Goal: Check status

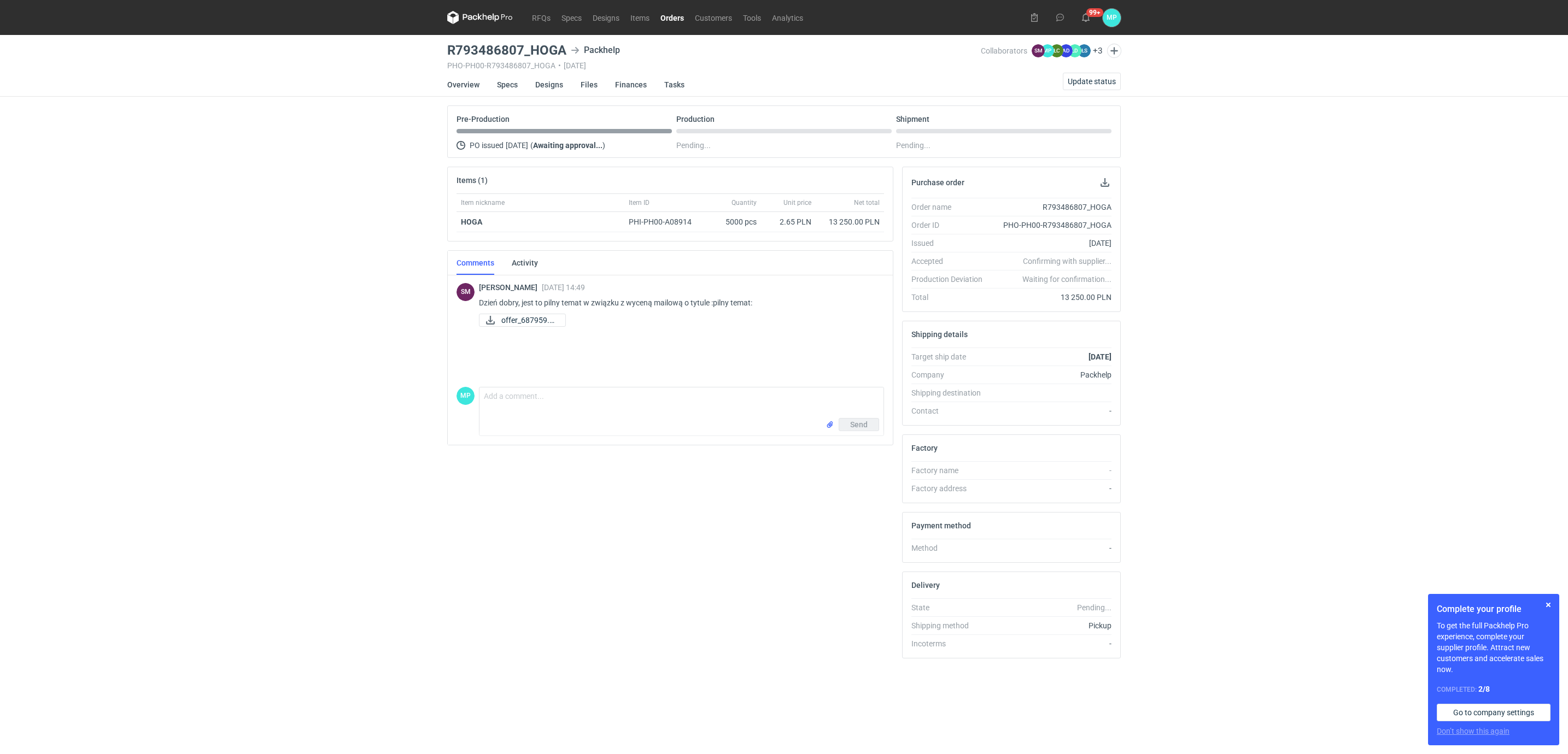
click at [664, 15] on link "Orders" at bounding box center [673, 17] width 34 height 13
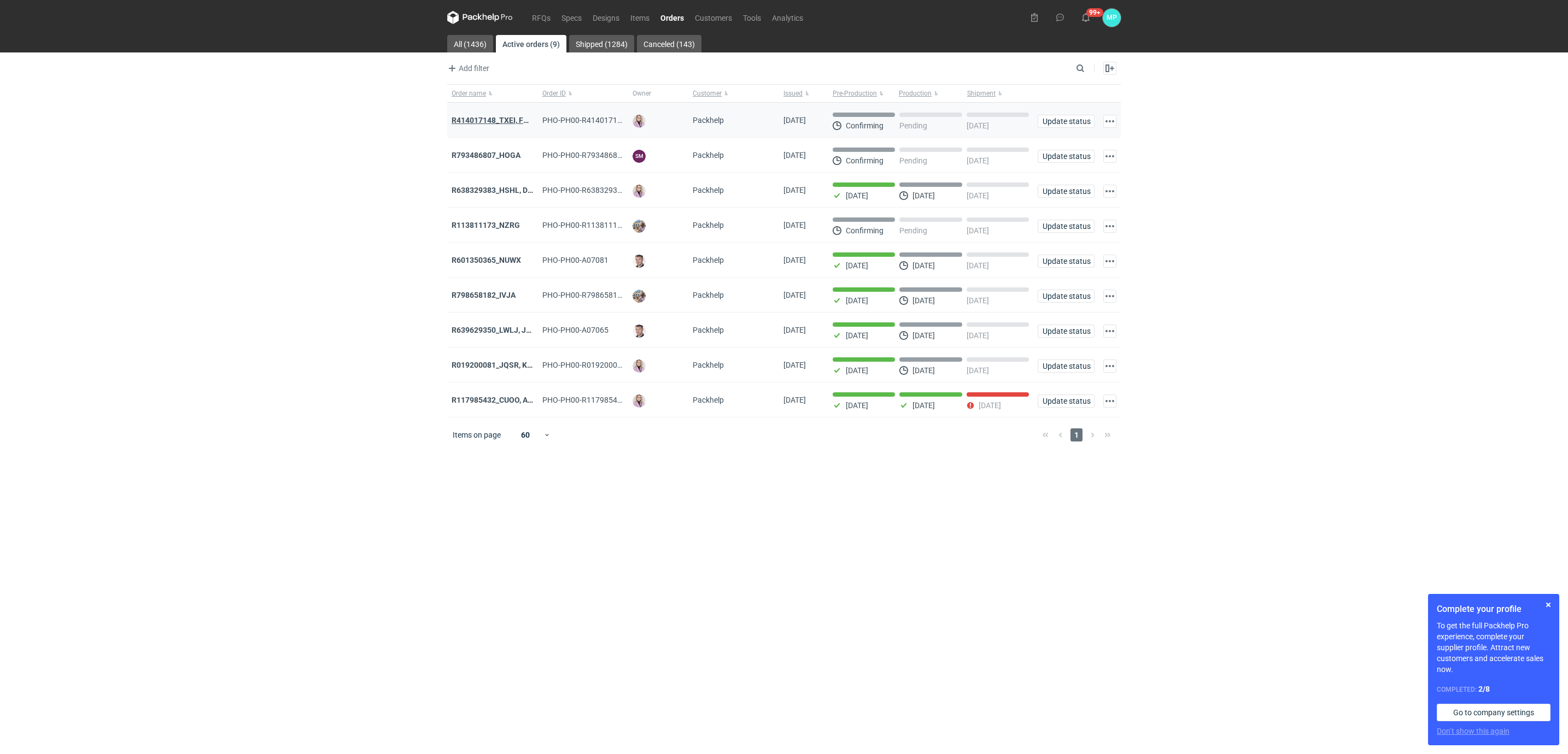
click at [515, 119] on strong "R414017148_TXEI, FODU, EARC" at bounding box center [506, 121] width 110 height 9
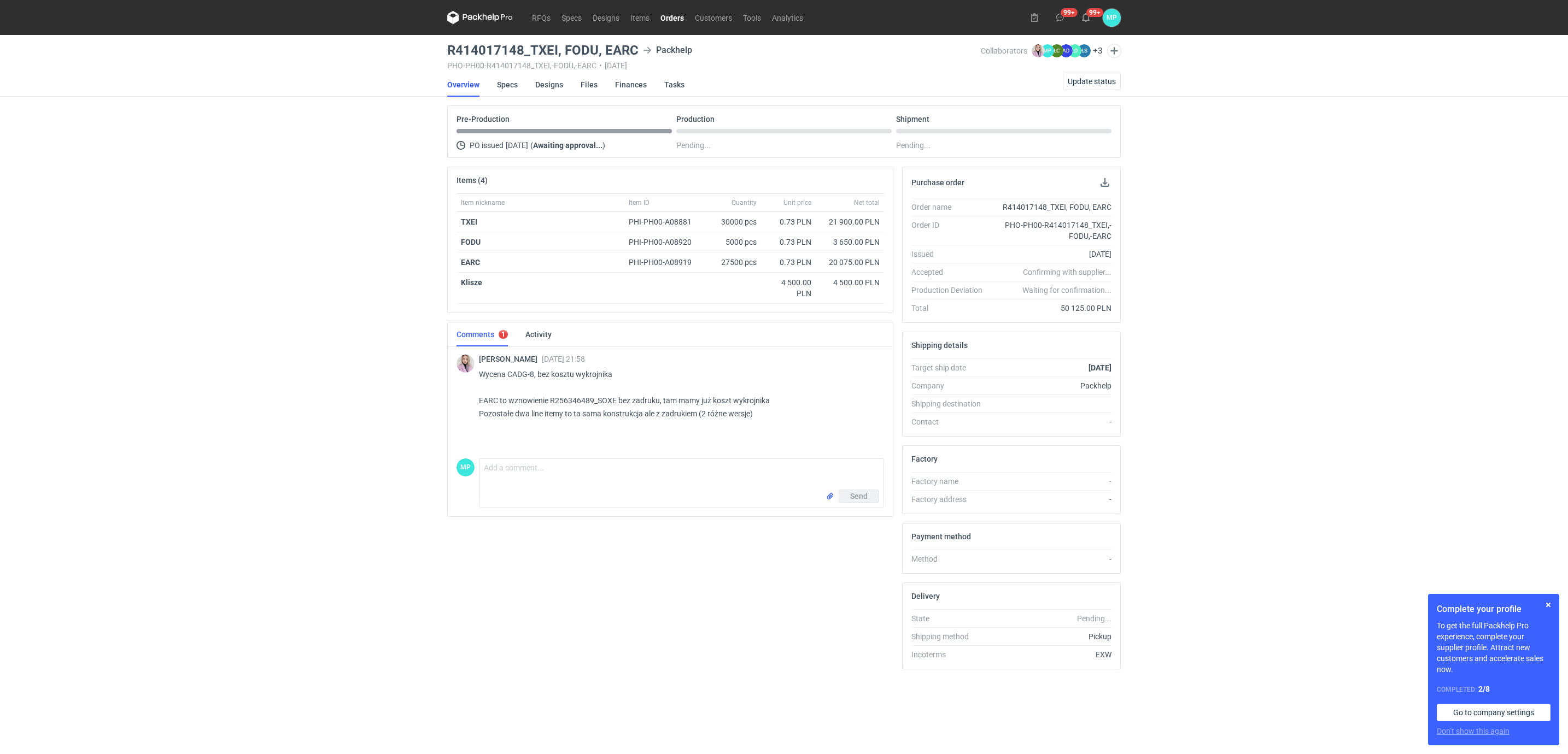
click at [663, 18] on link "Orders" at bounding box center [673, 17] width 34 height 13
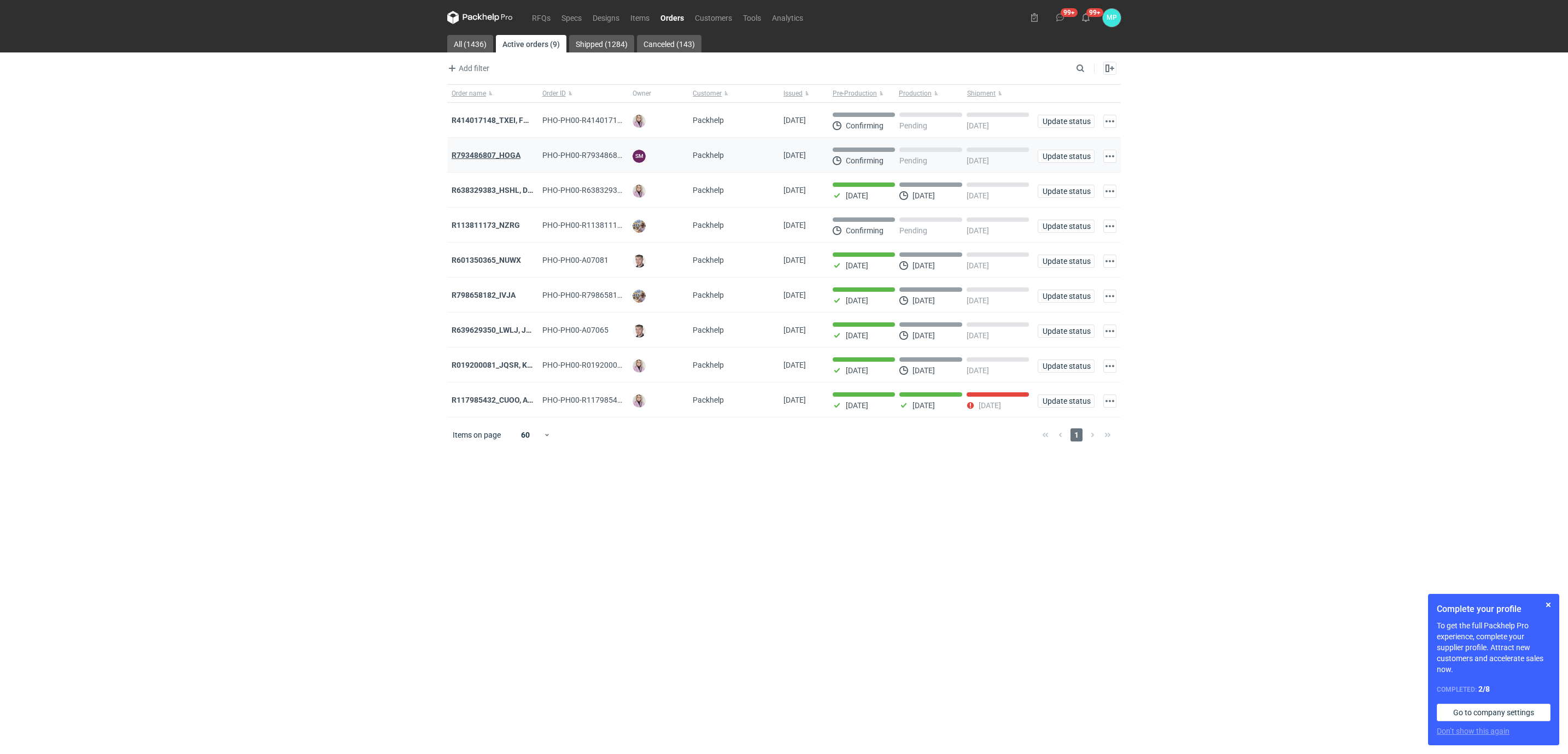
click at [507, 154] on strong "R793486807_HOGA" at bounding box center [486, 155] width 69 height 9
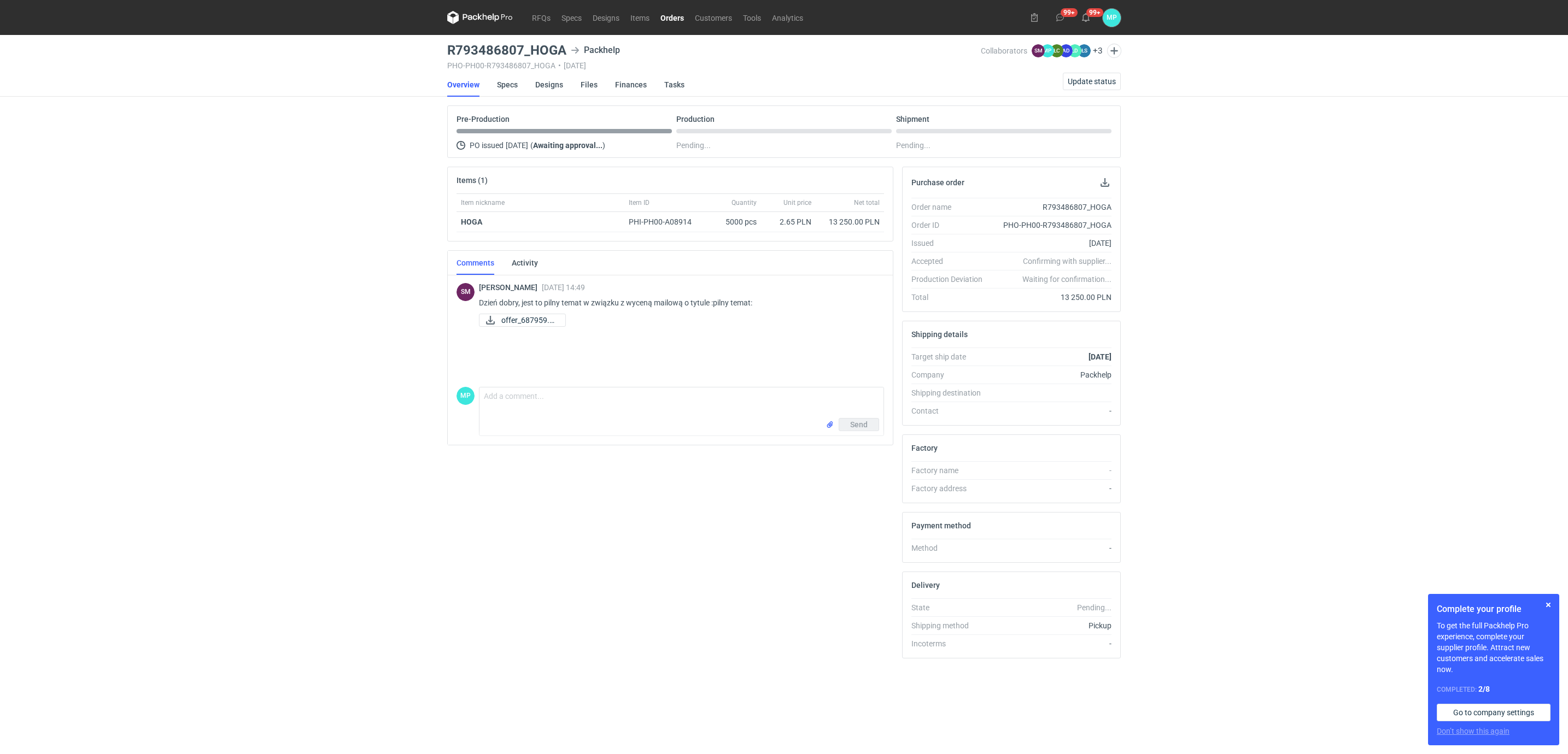
click at [671, 20] on link "Orders" at bounding box center [673, 17] width 34 height 13
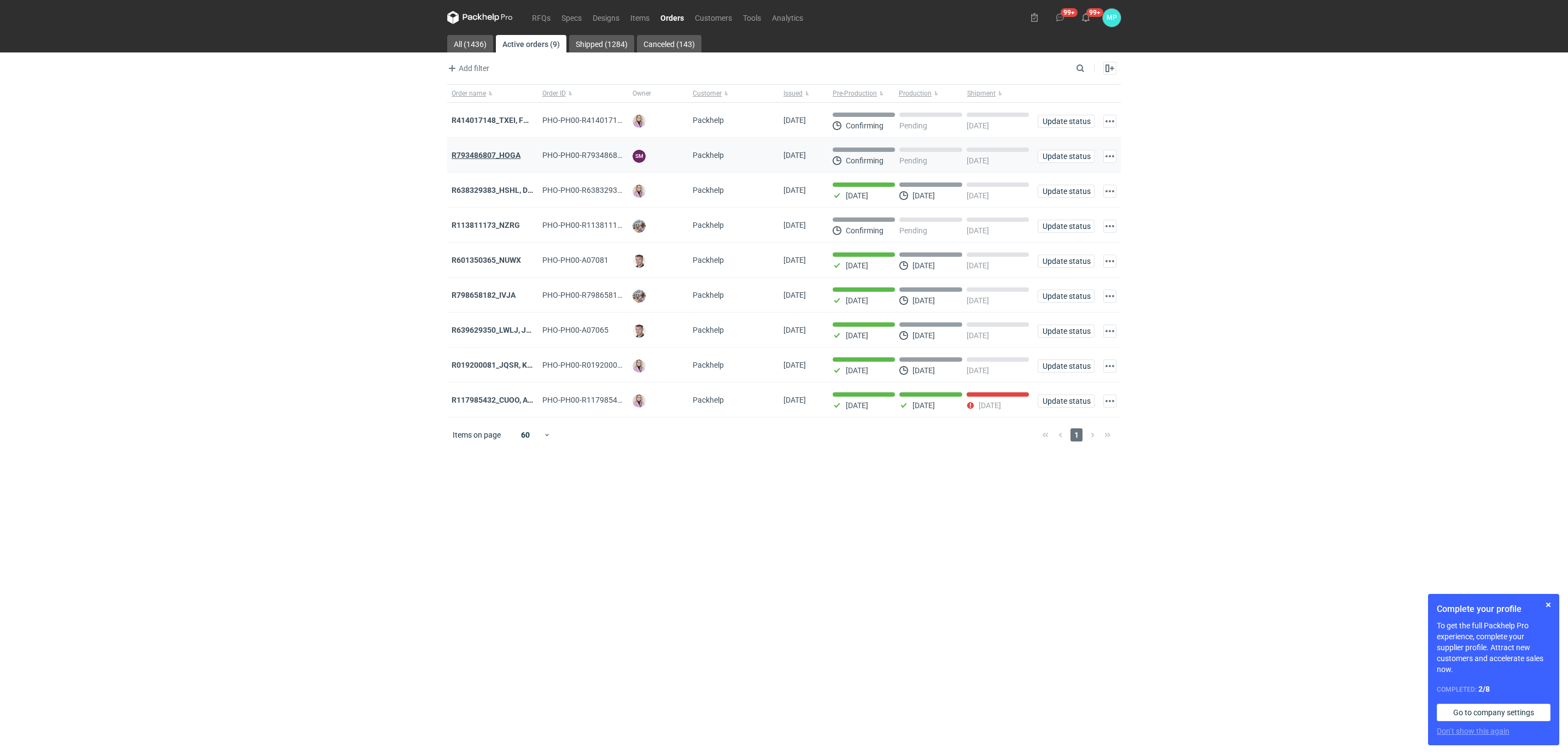
click at [507, 154] on strong "R793486807_HOGA" at bounding box center [486, 155] width 69 height 9
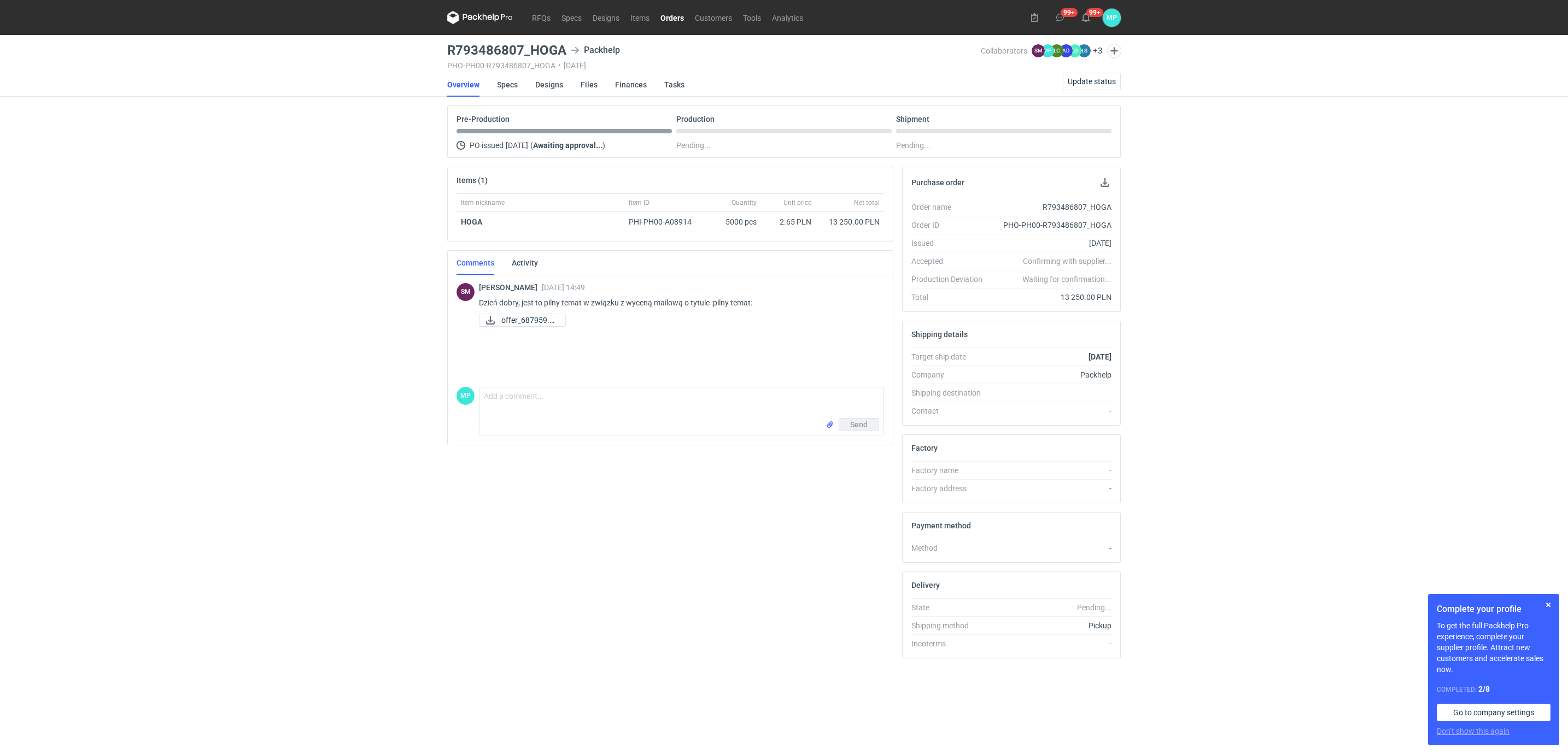
click at [678, 20] on link "Orders" at bounding box center [673, 17] width 34 height 13
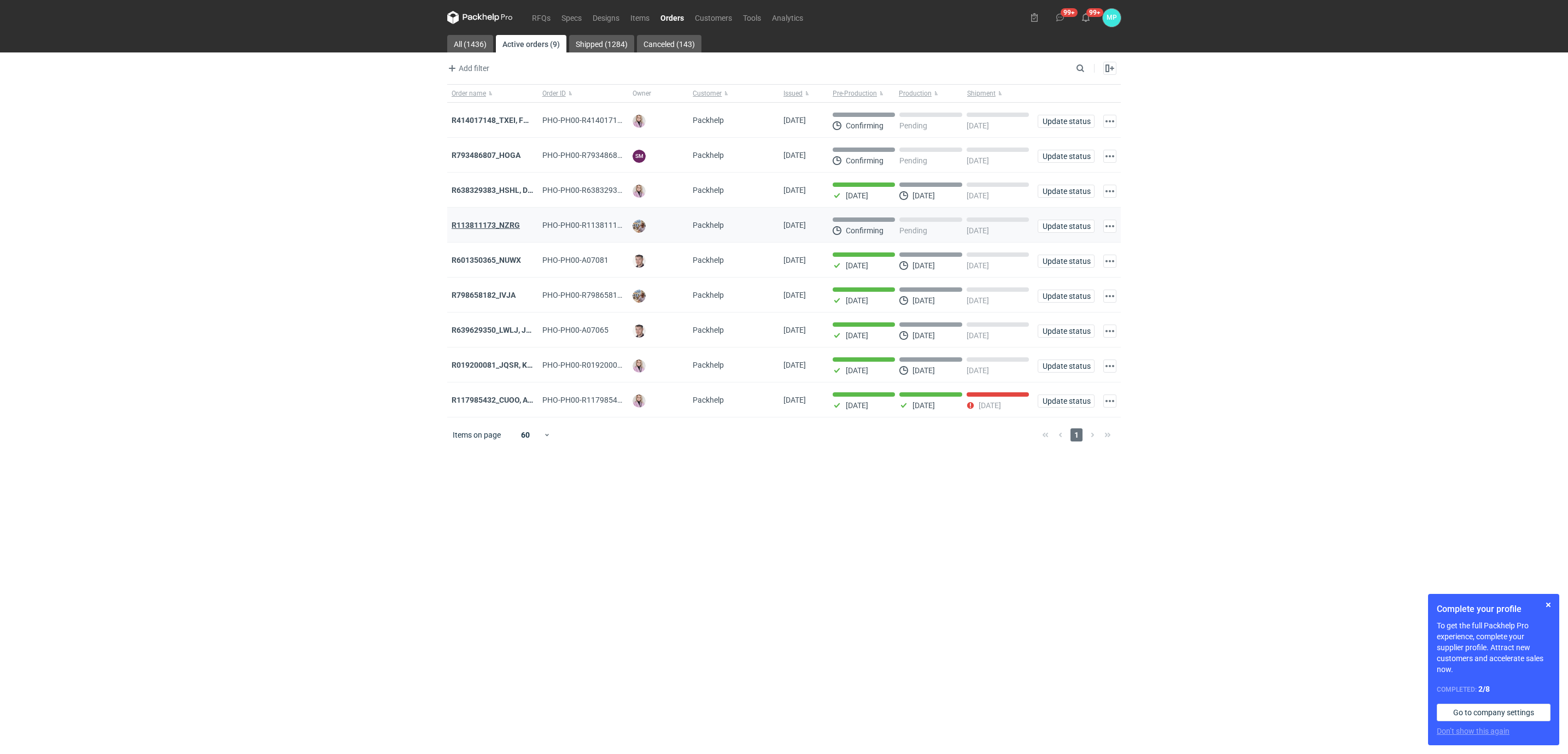
click at [508, 227] on strong "R113811173_NZRG" at bounding box center [485, 226] width 68 height 9
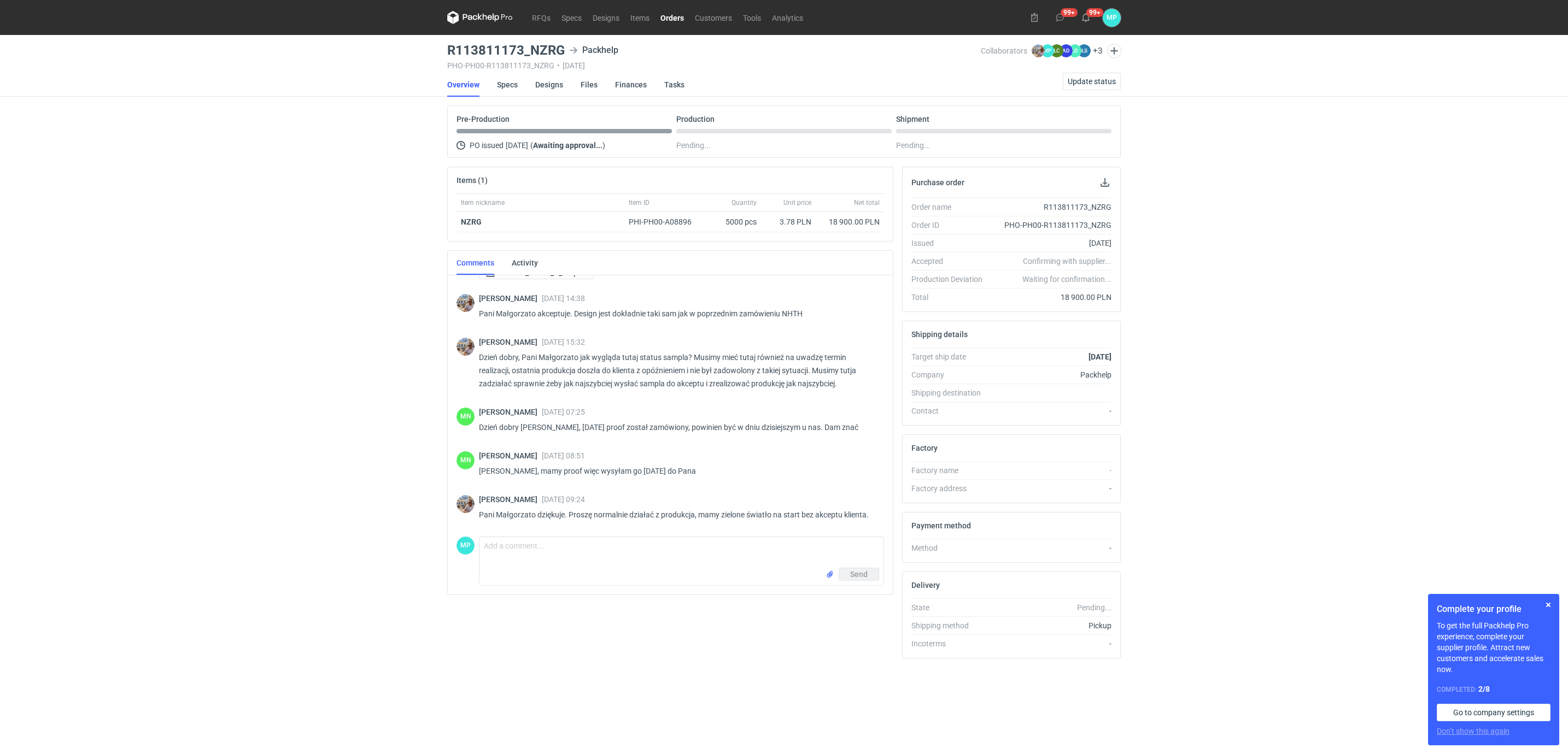
scroll to position [595, 0]
click at [669, 20] on link "Orders" at bounding box center [673, 17] width 34 height 13
